Goal: Information Seeking & Learning: Learn about a topic

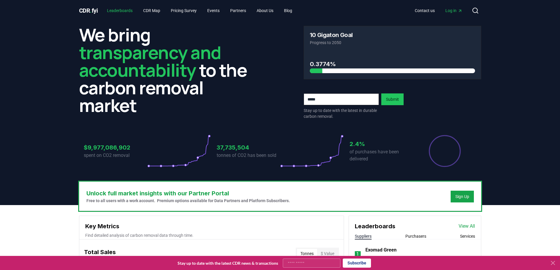
click at [133, 14] on link "Leaderboards" at bounding box center [119, 10] width 35 height 11
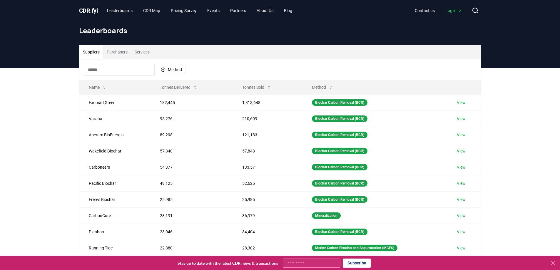
click at [118, 51] on button "Purchasers" at bounding box center [117, 52] width 28 height 14
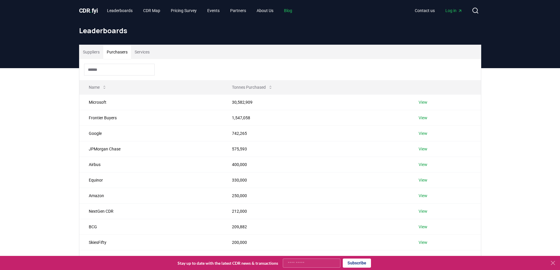
click at [293, 9] on link "Blog" at bounding box center [288, 10] width 18 height 11
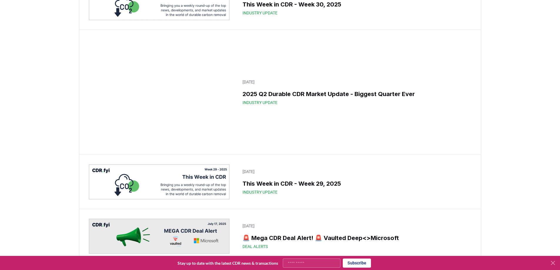
scroll to position [294, 0]
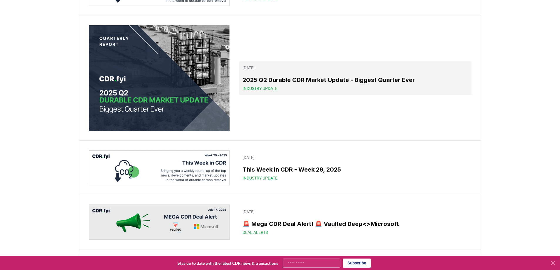
click at [321, 84] on h3 "2025 Q2 Durable CDR Market Update - Biggest Quarter Ever" at bounding box center [354, 80] width 225 height 9
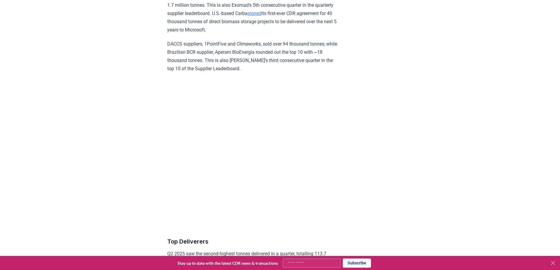
scroll to position [2233, 0]
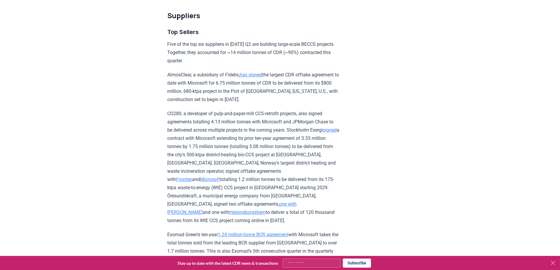
scroll to position [2019, 0]
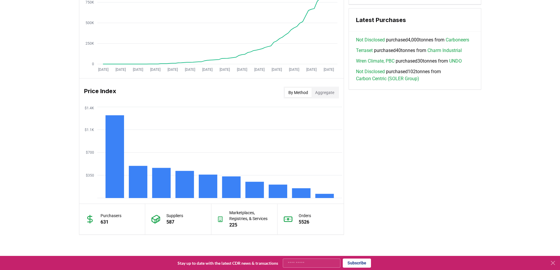
scroll to position [470, 0]
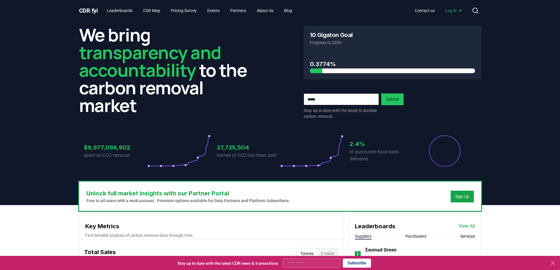
scroll to position [470, 0]
